Goal: Check status: Check status

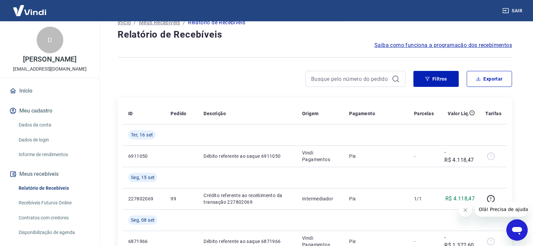
scroll to position [113, 0]
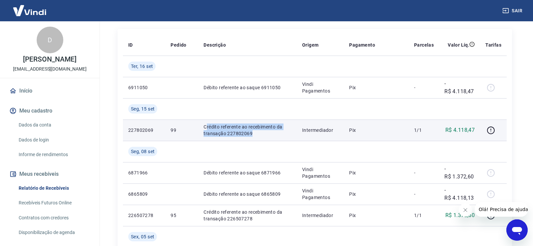
drag, startPoint x: 207, startPoint y: 127, endPoint x: 271, endPoint y: 132, distance: 64.5
click at [271, 132] on p "Crédito referente ao recebimento da transação 227802069" at bounding box center [248, 130] width 88 height 13
drag, startPoint x: 204, startPoint y: 128, endPoint x: 255, endPoint y: 135, distance: 52.2
click at [255, 135] on td "Crédito referente ao recebimento da transação 227802069" at bounding box center [247, 130] width 98 height 21
